Goal: Information Seeking & Learning: Learn about a topic

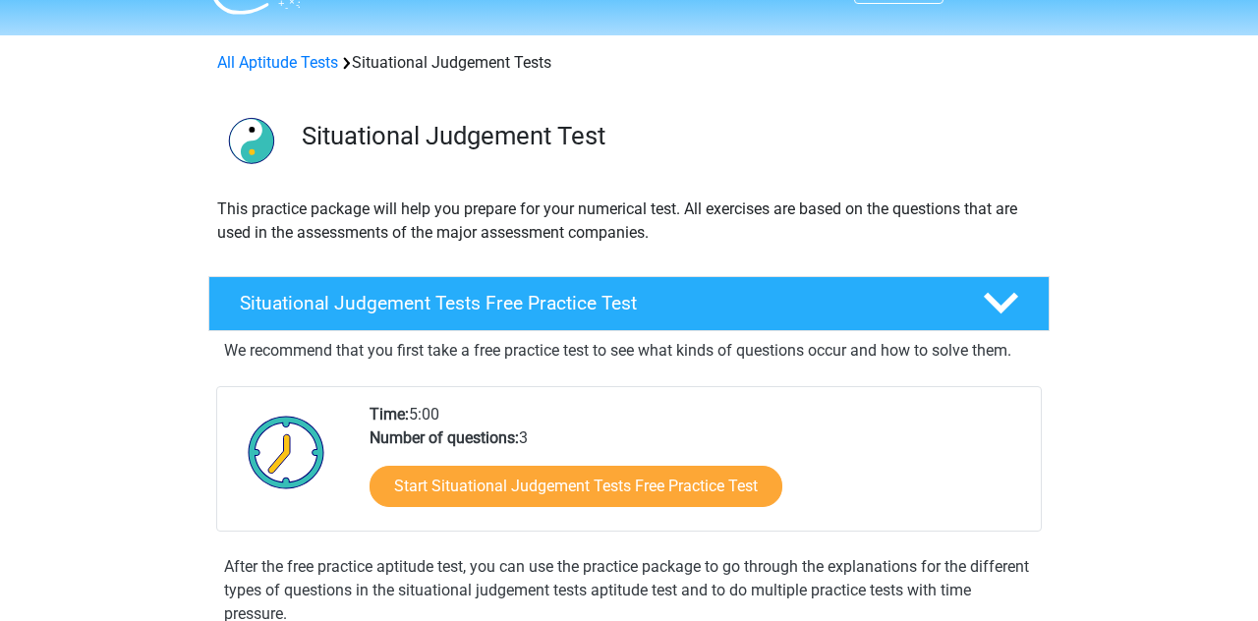
scroll to position [45, 0]
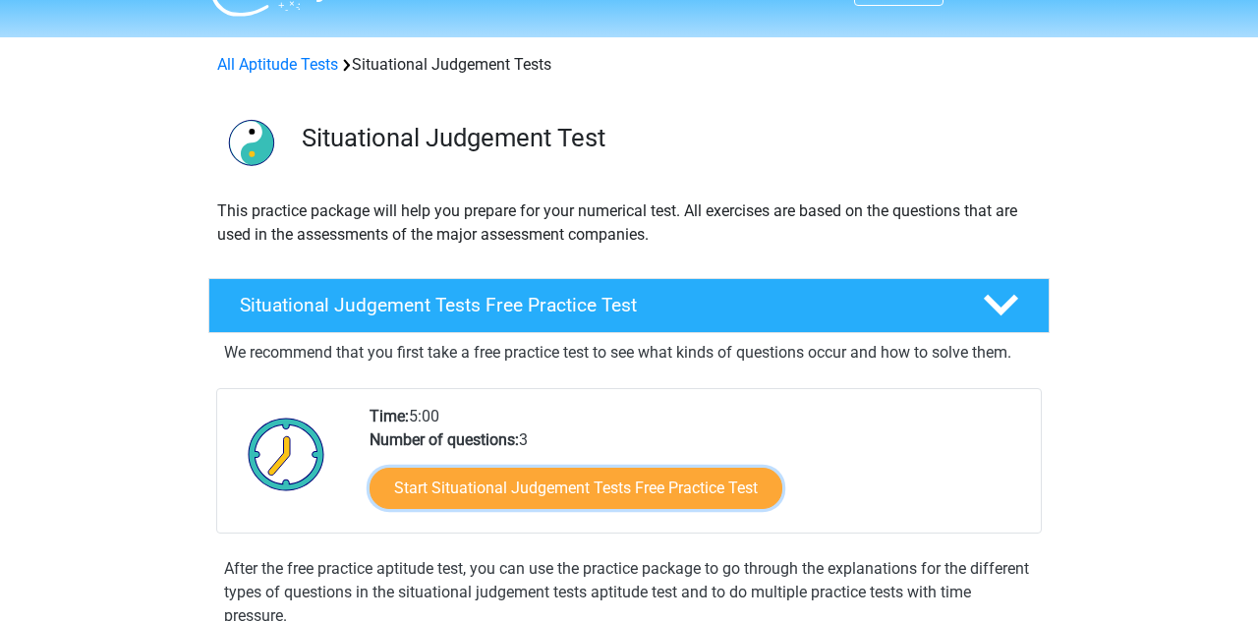
click at [401, 492] on link "Start Situational Judgement Tests Free Practice Test" at bounding box center [575, 488] width 413 height 41
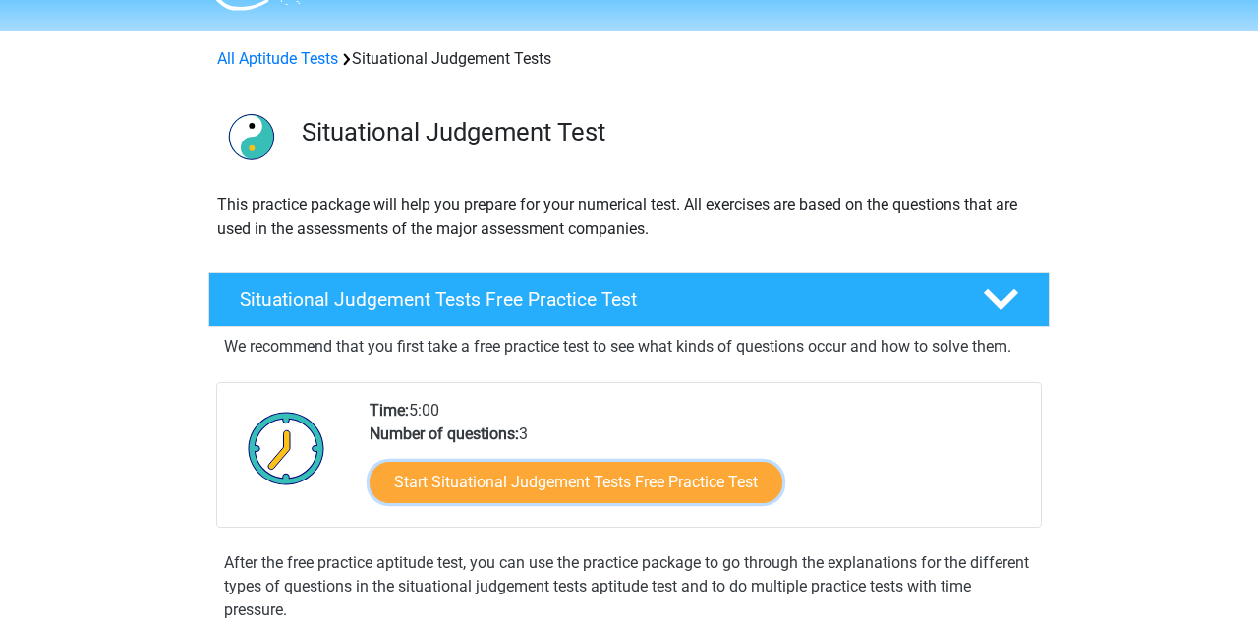
scroll to position [90, 0]
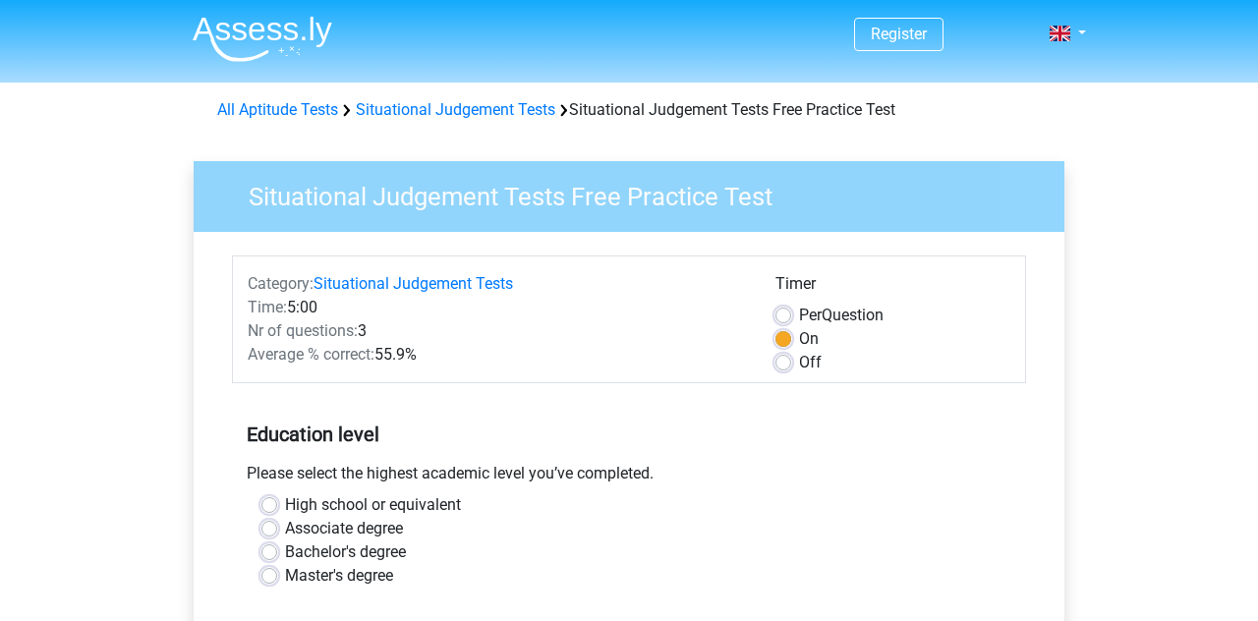
click at [318, 292] on link "Situational Judgement Tests" at bounding box center [412, 283] width 199 height 19
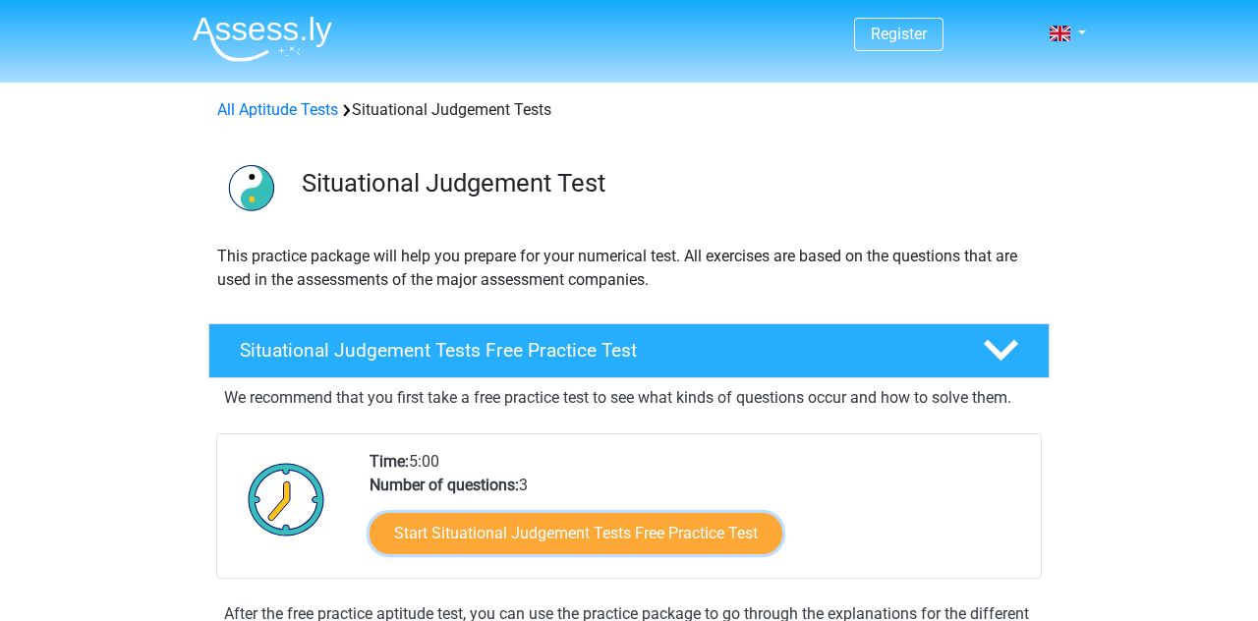
click at [398, 526] on link "Start Situational Judgement Tests Free Practice Test" at bounding box center [575, 533] width 413 height 41
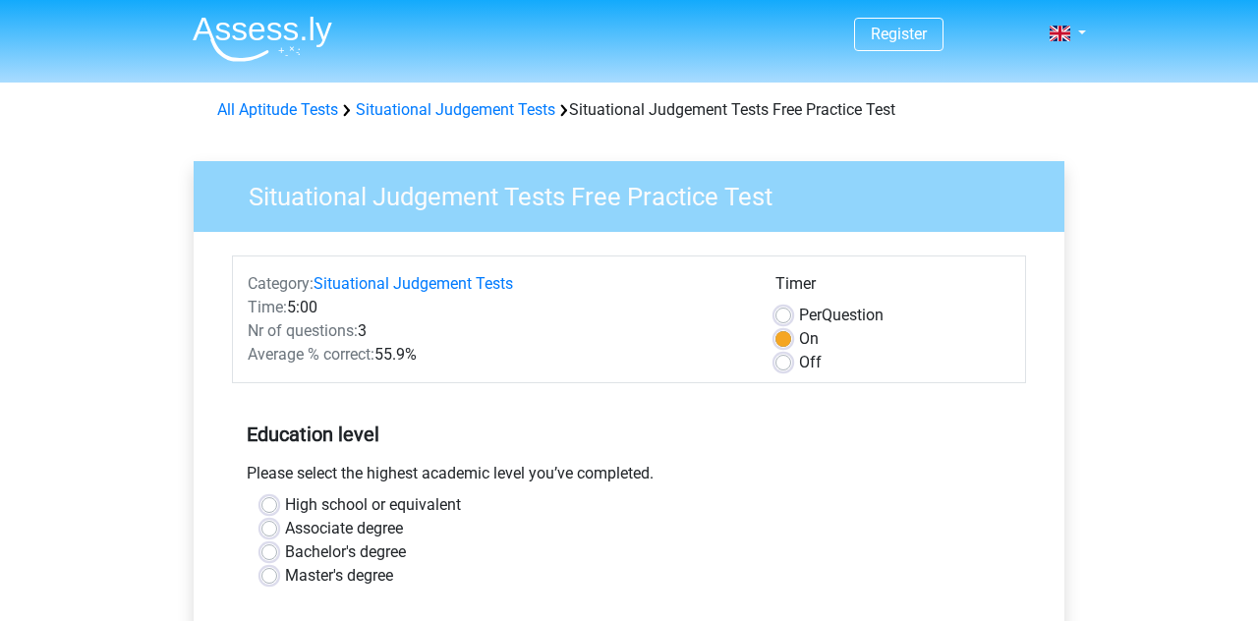
click at [301, 308] on div "Time: 5:00" at bounding box center [497, 308] width 528 height 24
click at [324, 306] on div "Time: 5:00" at bounding box center [497, 308] width 528 height 24
click at [799, 369] on label "Off" at bounding box center [810, 363] width 23 height 24
click at [790, 369] on input "Off" at bounding box center [783, 361] width 16 height 20
radio input "true"
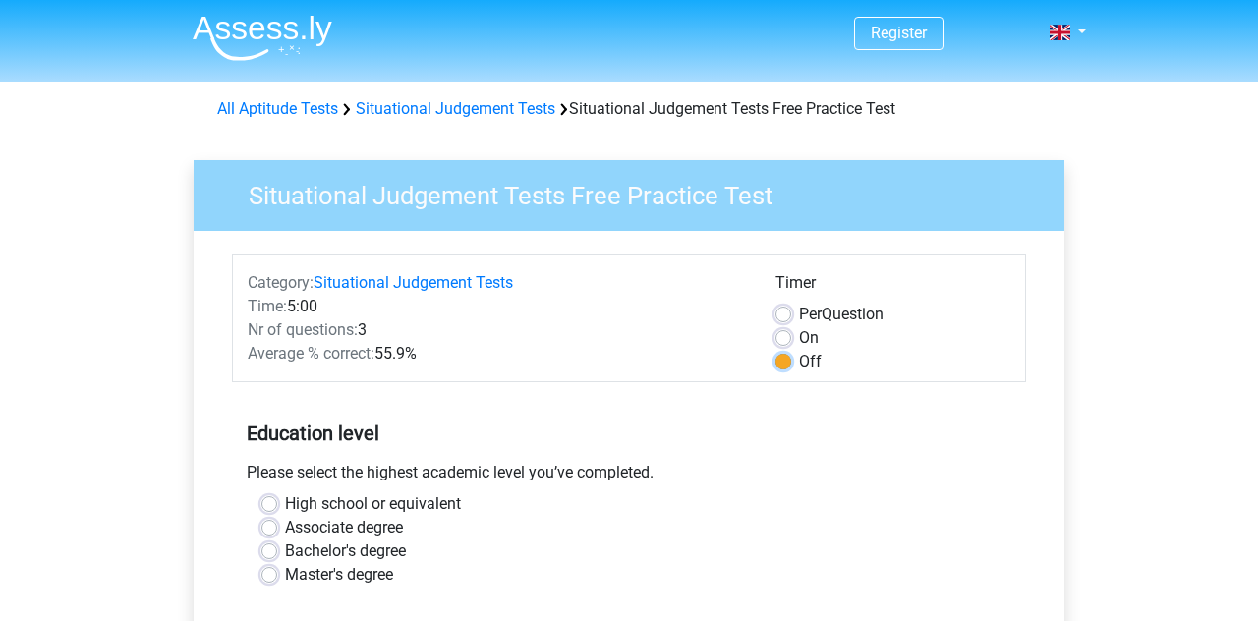
scroll to position [12, 0]
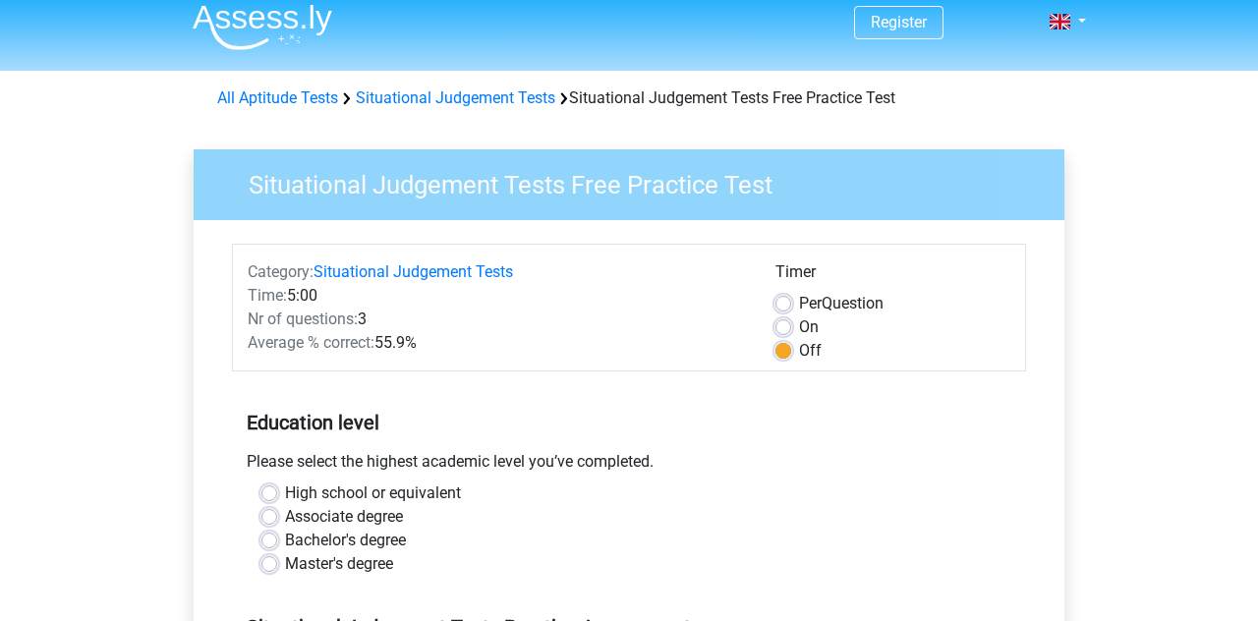
click at [285, 495] on label "High school or equivalent" at bounding box center [373, 493] width 176 height 24
click at [269, 495] on input "High school or equivalent" at bounding box center [269, 491] width 16 height 20
radio input "true"
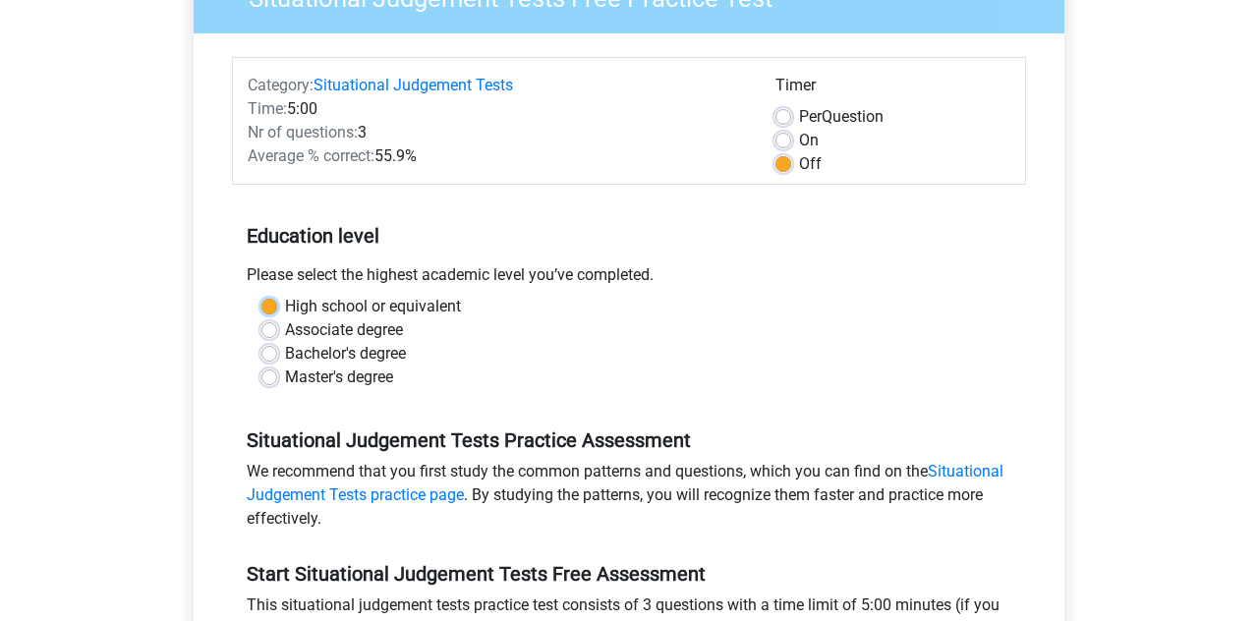
scroll to position [200, 0]
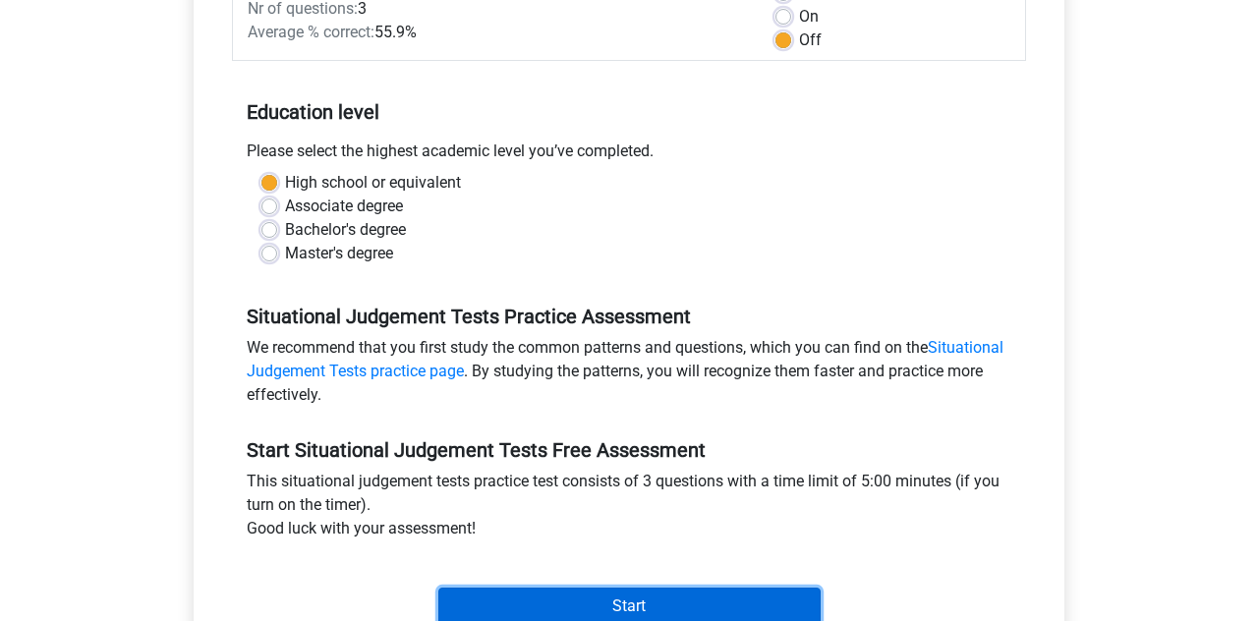
click at [477, 618] on input "Start" at bounding box center [629, 606] width 382 height 37
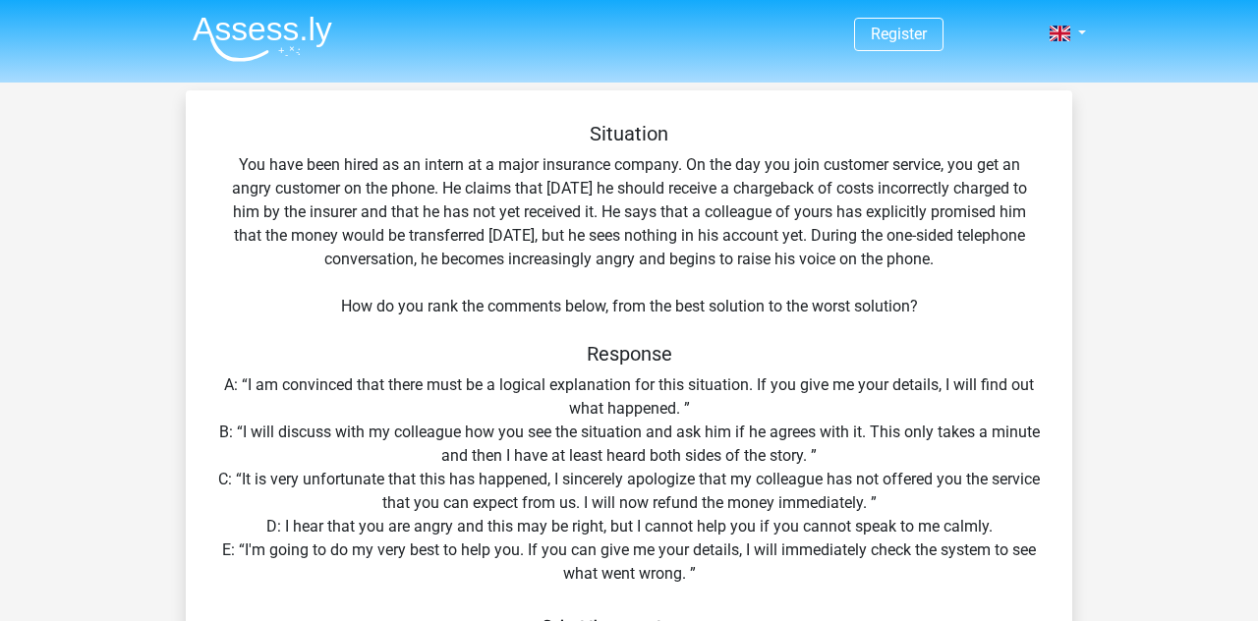
click at [305, 441] on div "Situation You have been hired as an intern at a major insurance company. On the…" at bounding box center [629, 470] width 871 height 697
click at [314, 424] on div "Situation You have been hired as an intern at a major insurance company. On the…" at bounding box center [629, 470] width 871 height 697
click at [223, 460] on div "Situation You have been hired as an intern at a major insurance company. On the…" at bounding box center [629, 470] width 871 height 697
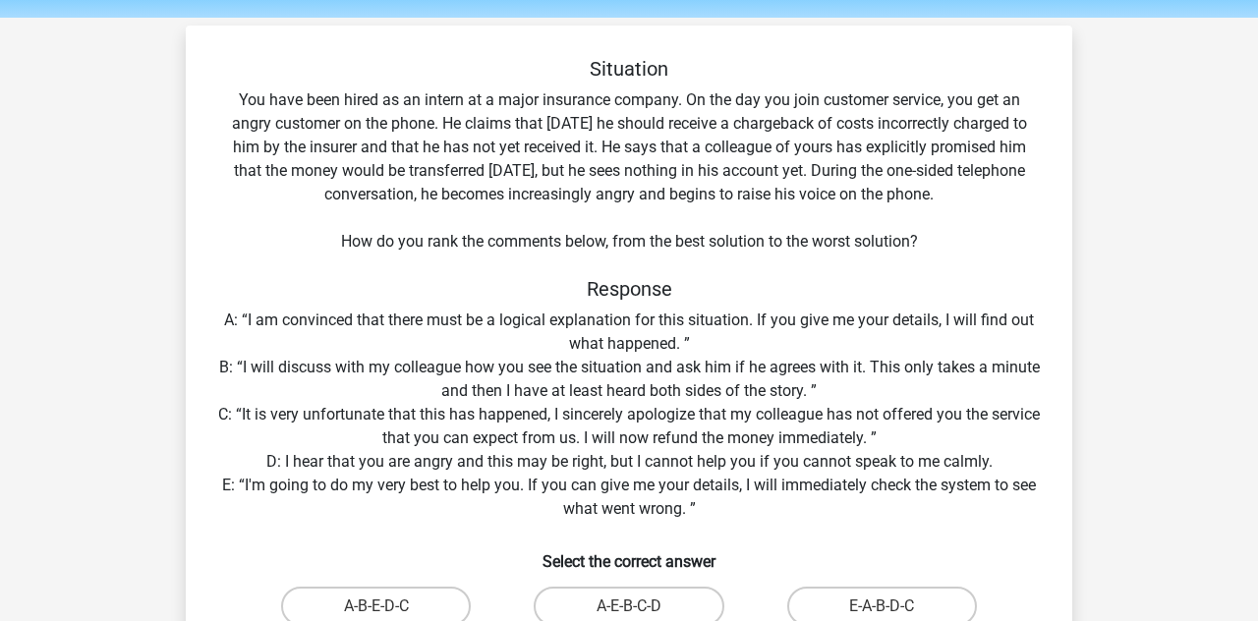
scroll to position [68, 0]
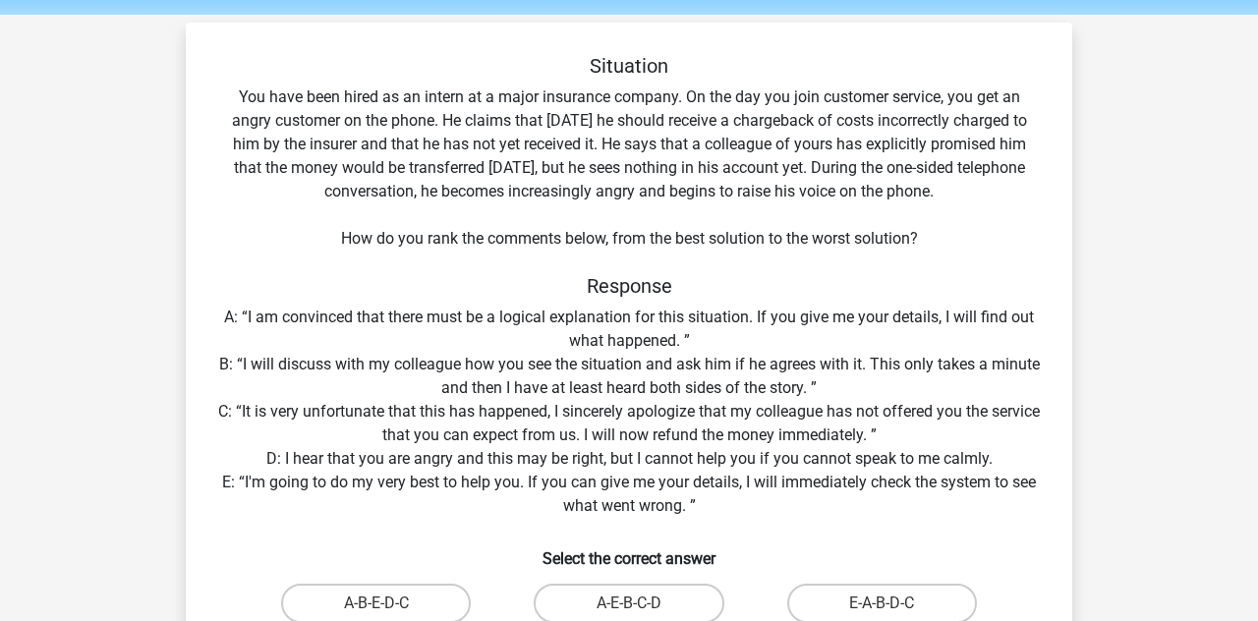
click at [845, 595] on label "E-A-B-D-C" at bounding box center [882, 603] width 190 height 39
click at [881, 603] on input "E-A-B-D-C" at bounding box center [887, 609] width 13 height 13
radio input "true"
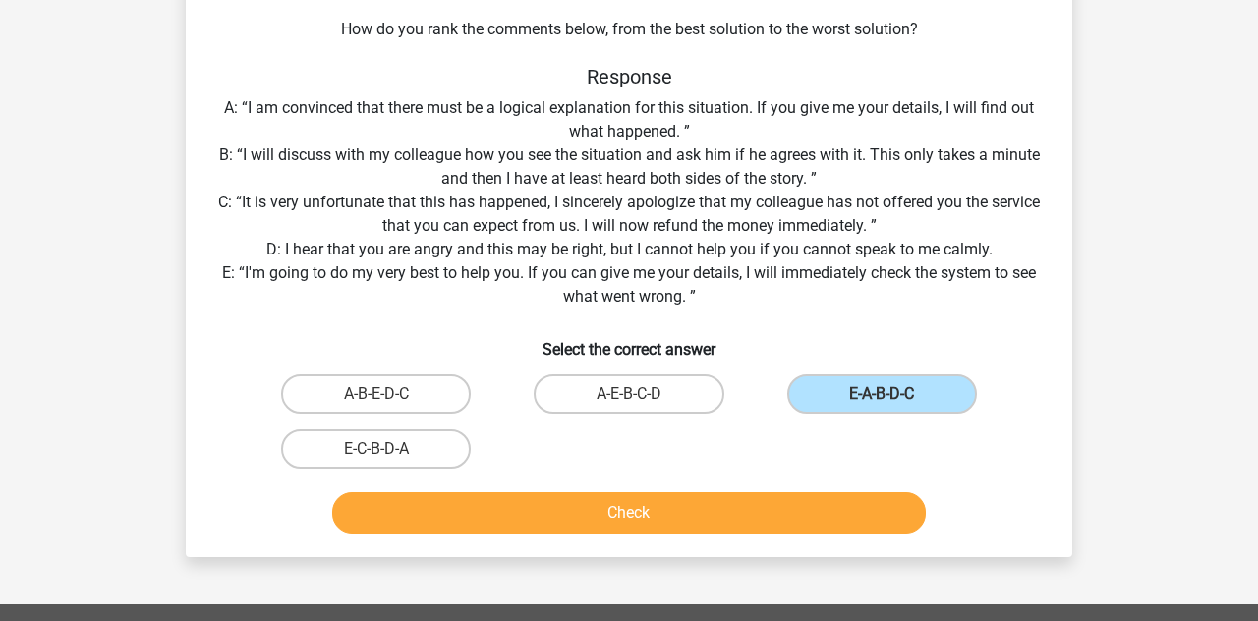
scroll to position [276, 0]
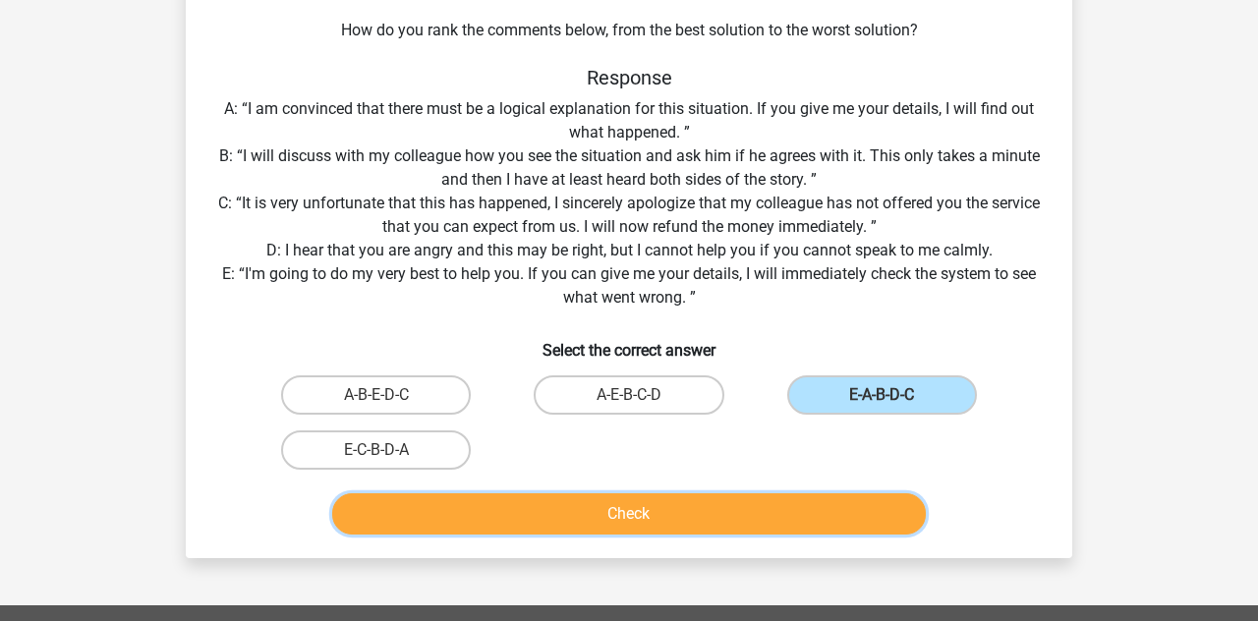
click at [548, 518] on button "Check" at bounding box center [629, 513] width 594 height 41
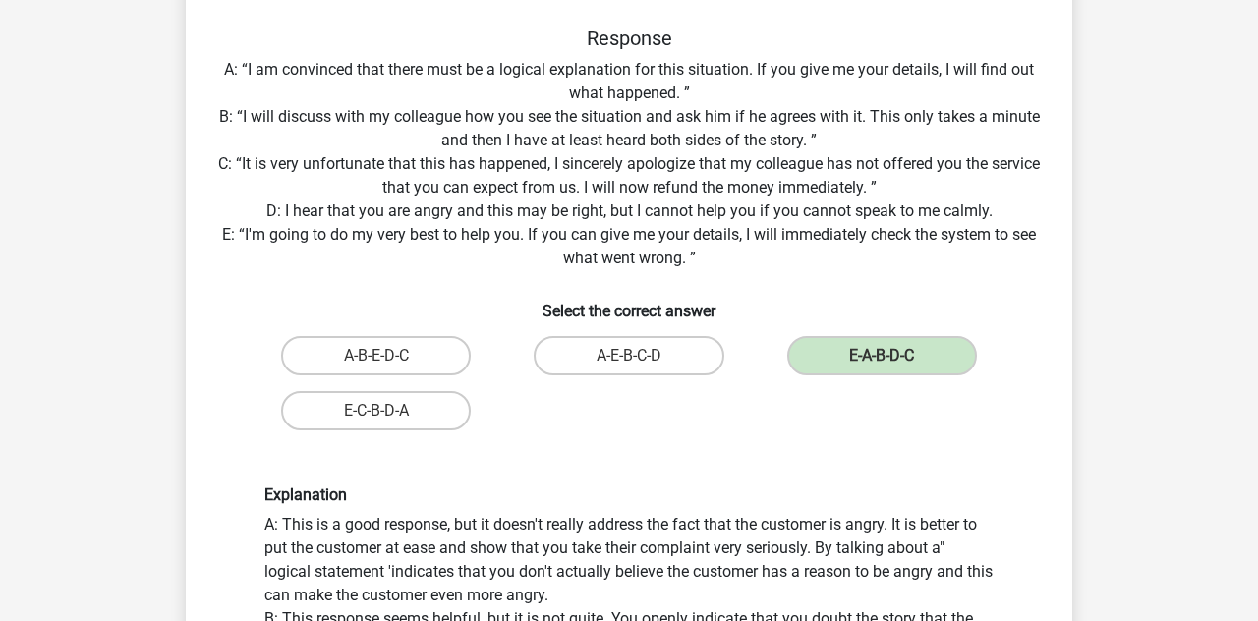
scroll to position [358, 0]
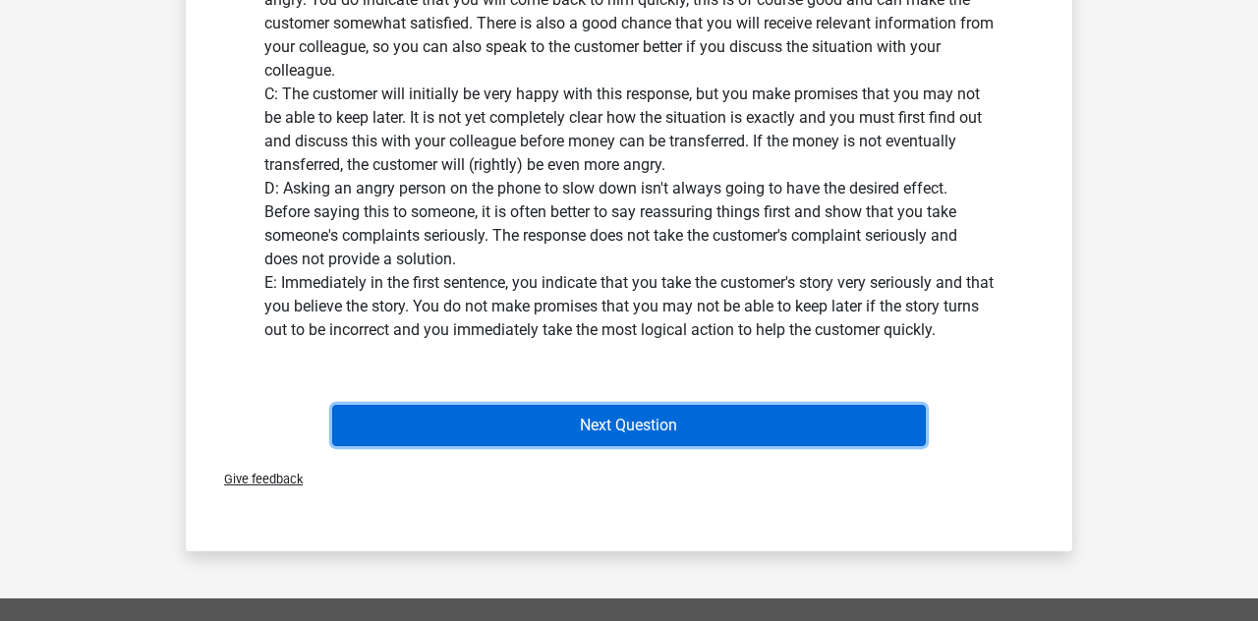
click at [361, 434] on button "Next Question" at bounding box center [629, 425] width 594 height 41
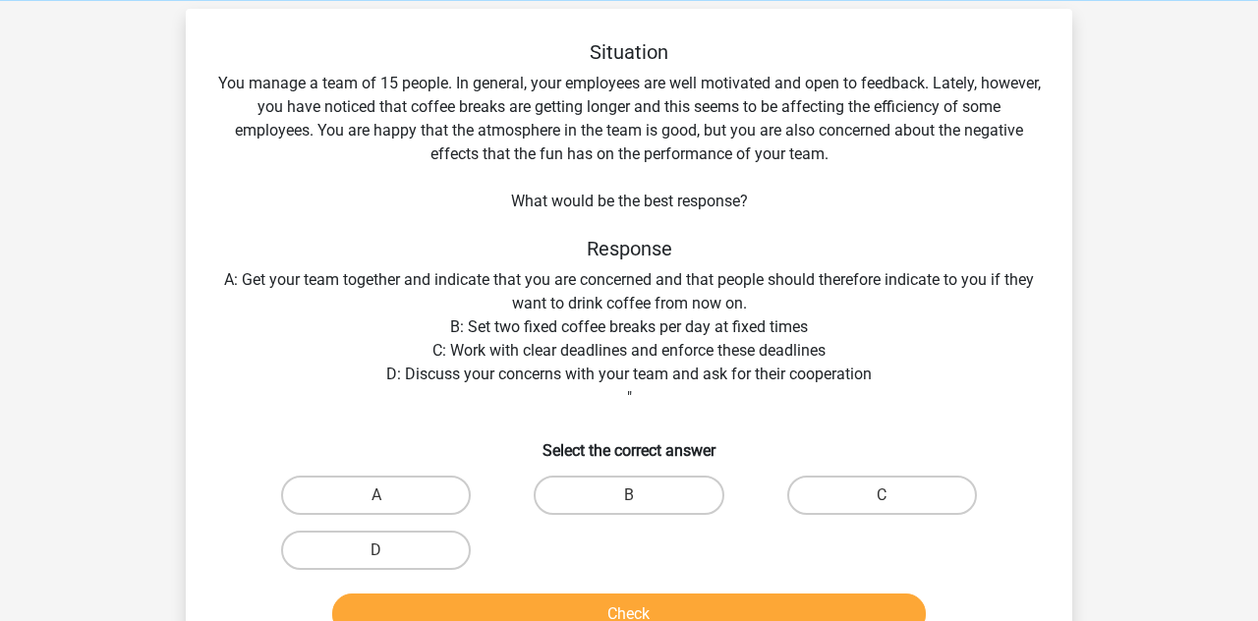
scroll to position [96, 0]
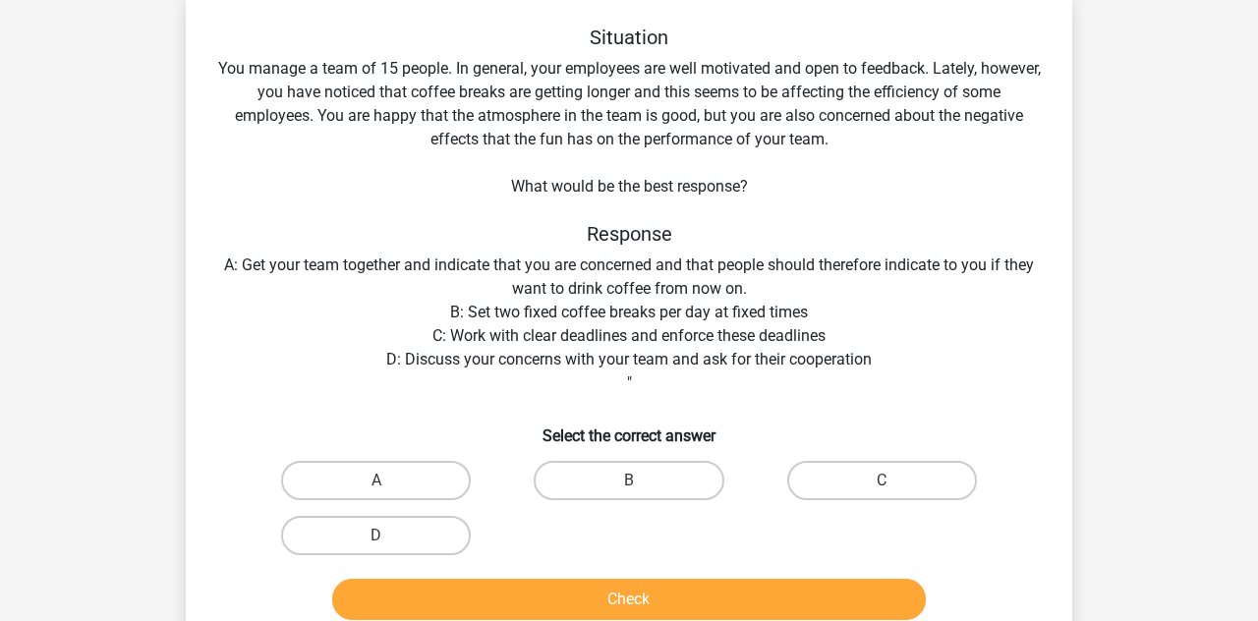
click at [355, 537] on label "D" at bounding box center [376, 535] width 190 height 39
click at [376, 537] on input "D" at bounding box center [382, 542] width 13 height 13
radio input "true"
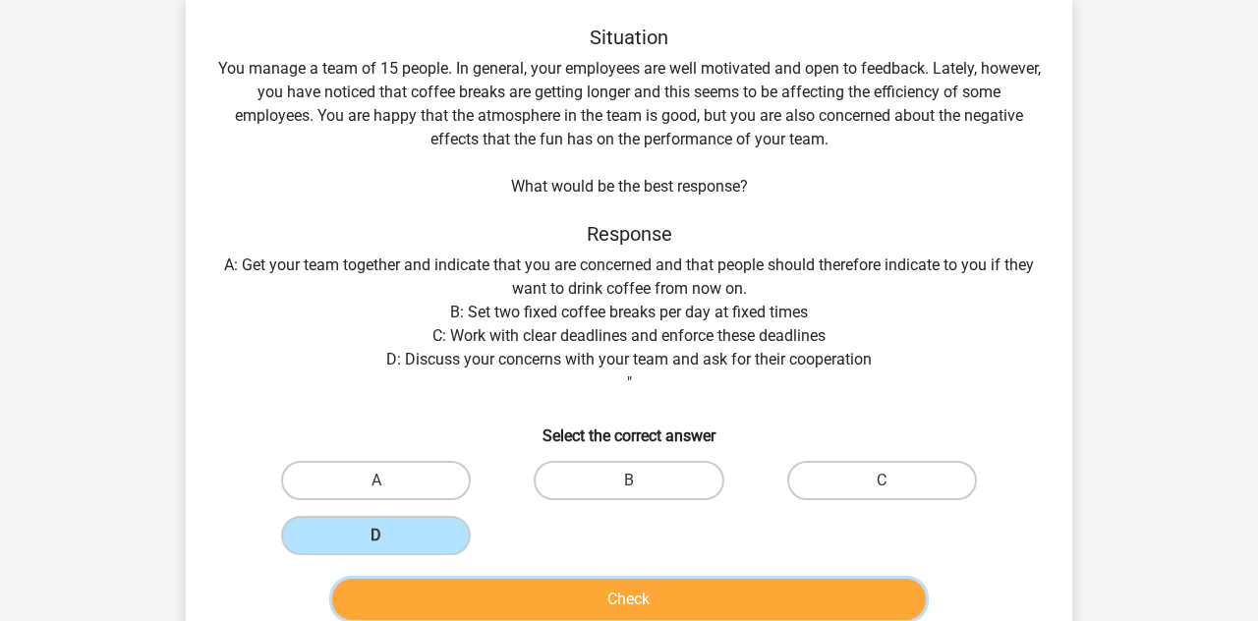
click at [403, 603] on button "Check" at bounding box center [629, 599] width 594 height 41
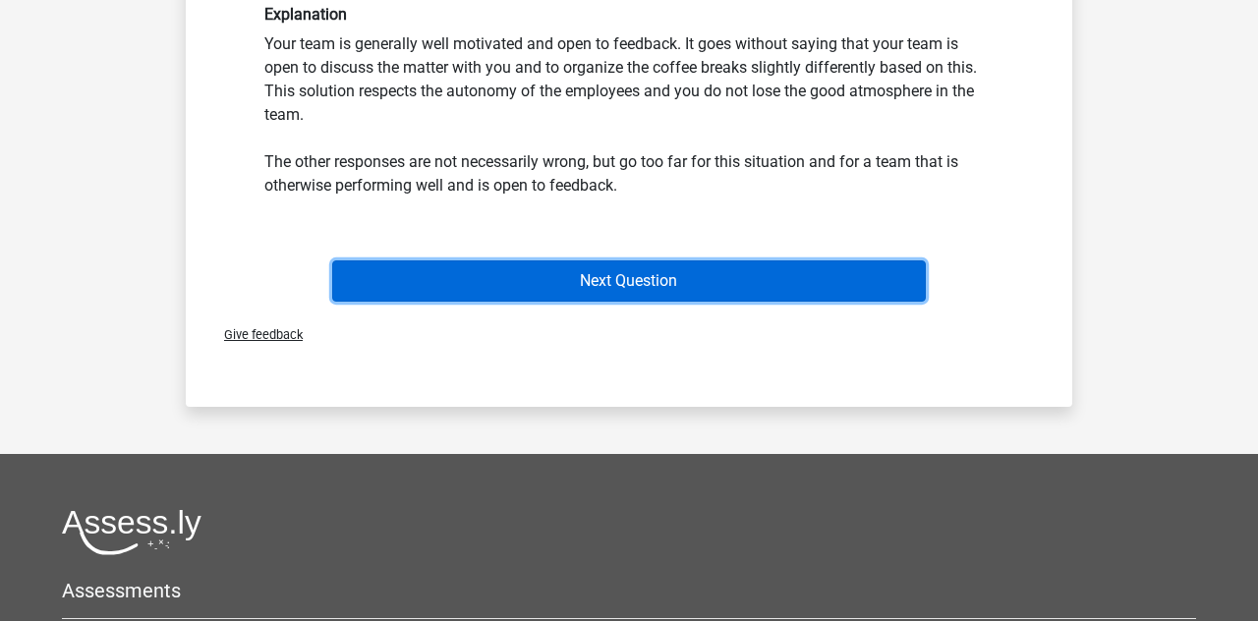
click at [375, 275] on button "Next Question" at bounding box center [629, 280] width 594 height 41
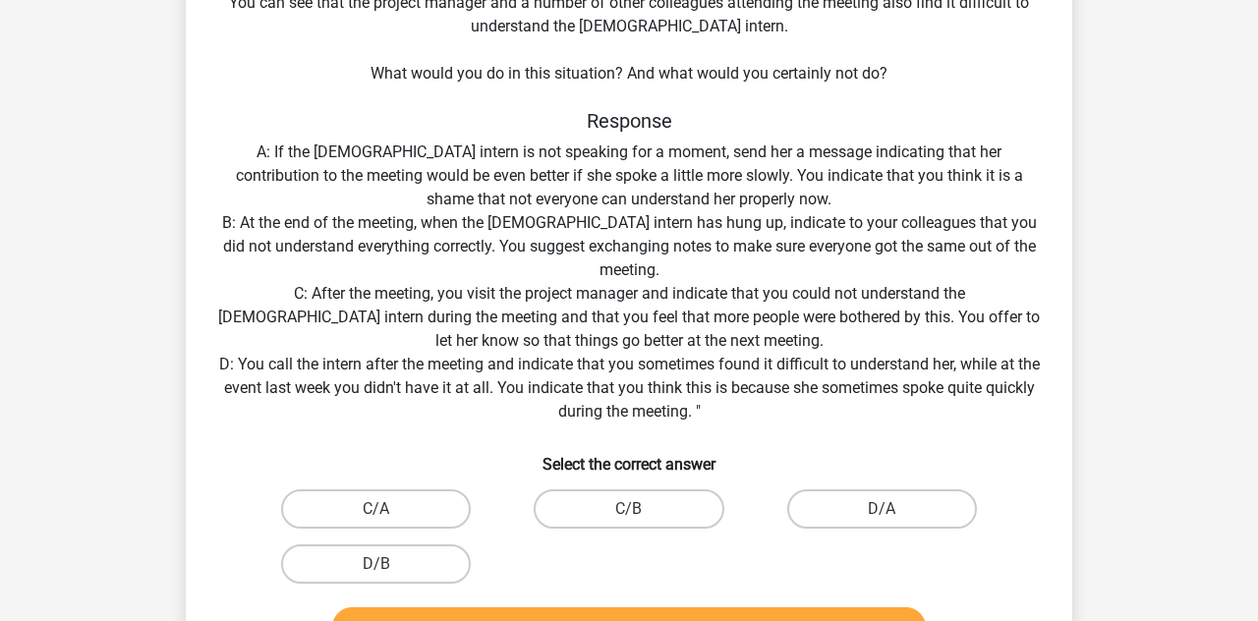
scroll to position [307, 0]
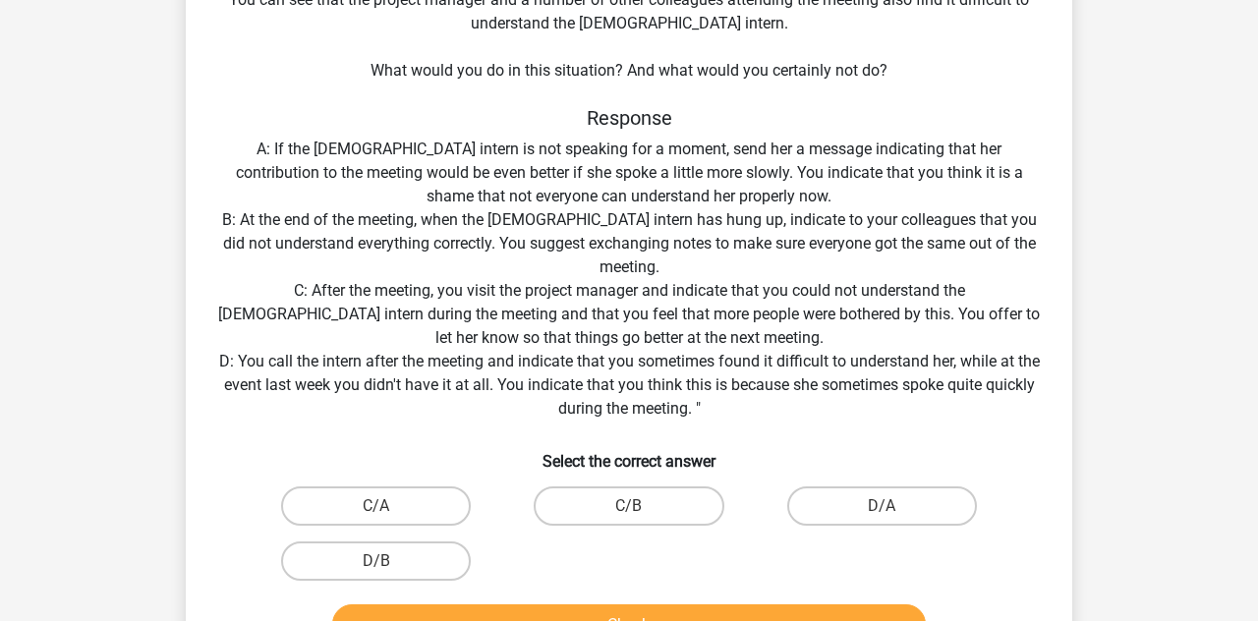
click at [398, 558] on label "D/B" at bounding box center [376, 560] width 190 height 39
click at [389, 561] on input "D/B" at bounding box center [382, 567] width 13 height 13
radio input "true"
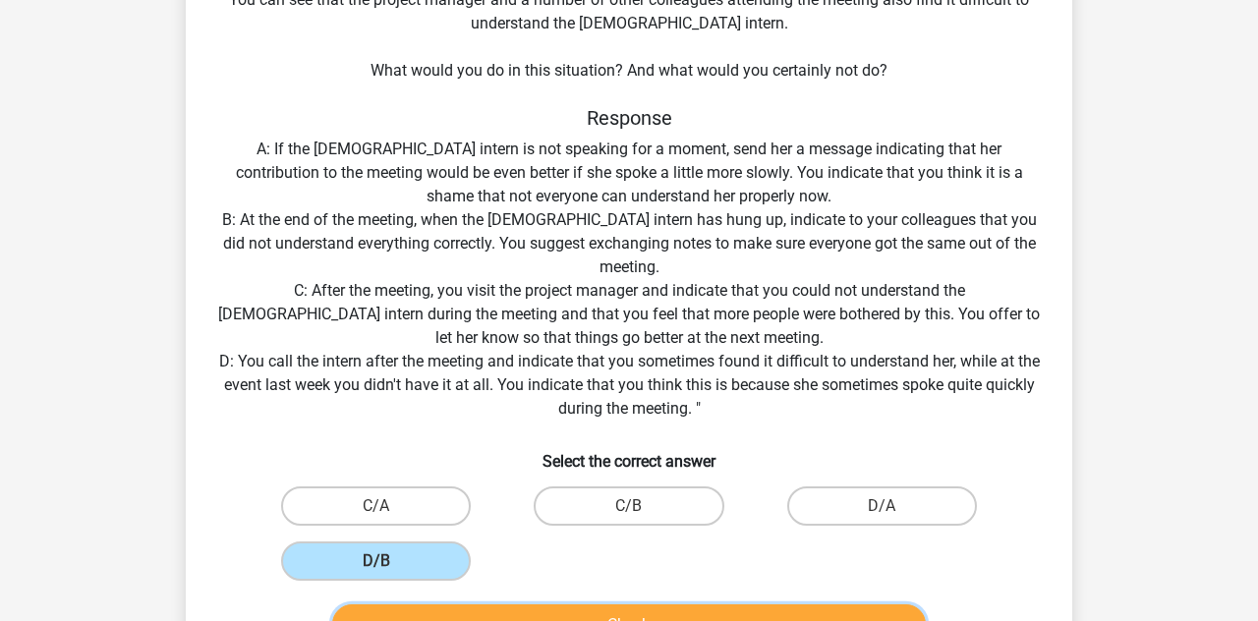
click at [475, 620] on button "Check" at bounding box center [629, 624] width 594 height 41
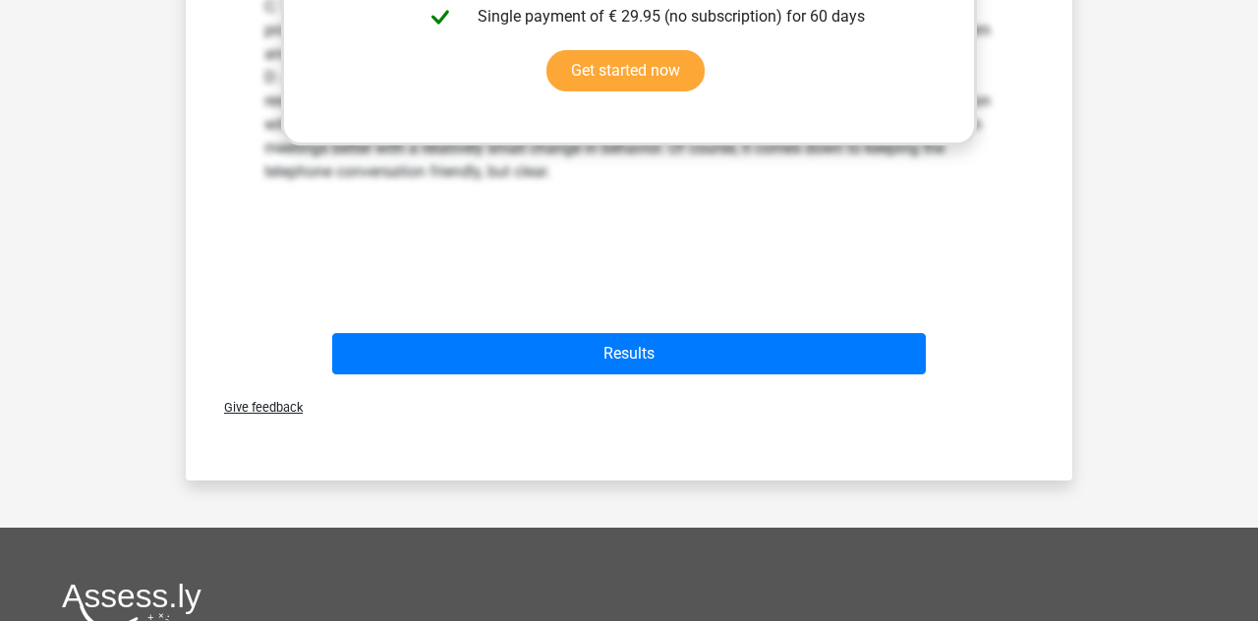
scroll to position [1210, 0]
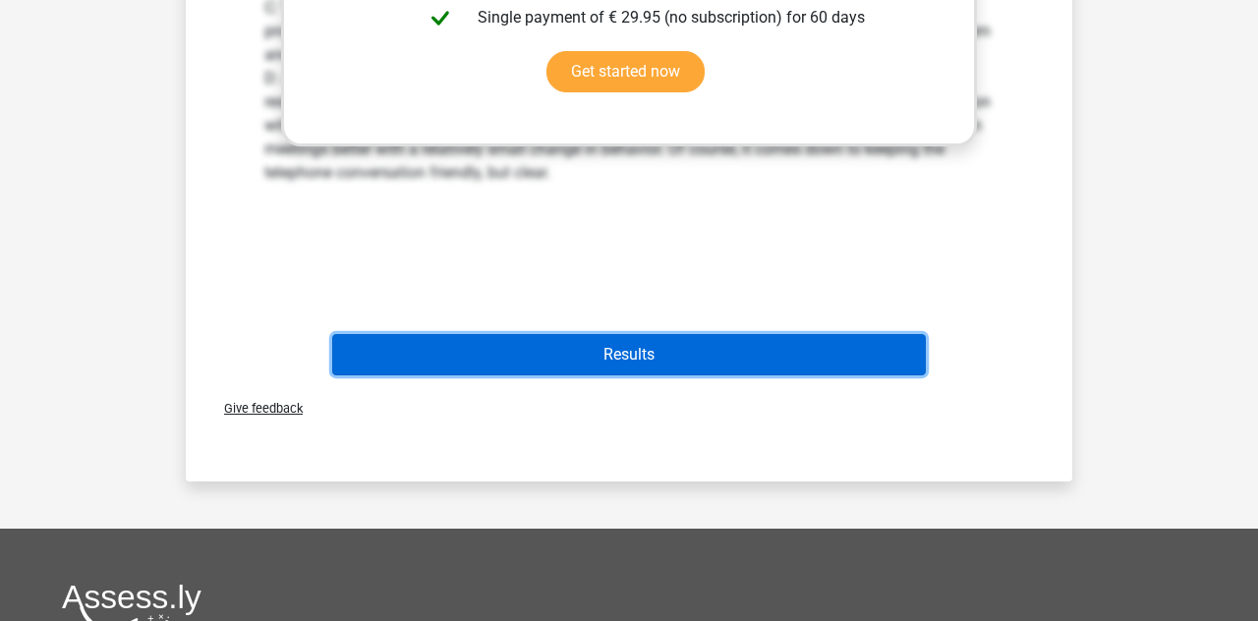
click at [506, 362] on button "Results" at bounding box center [629, 354] width 594 height 41
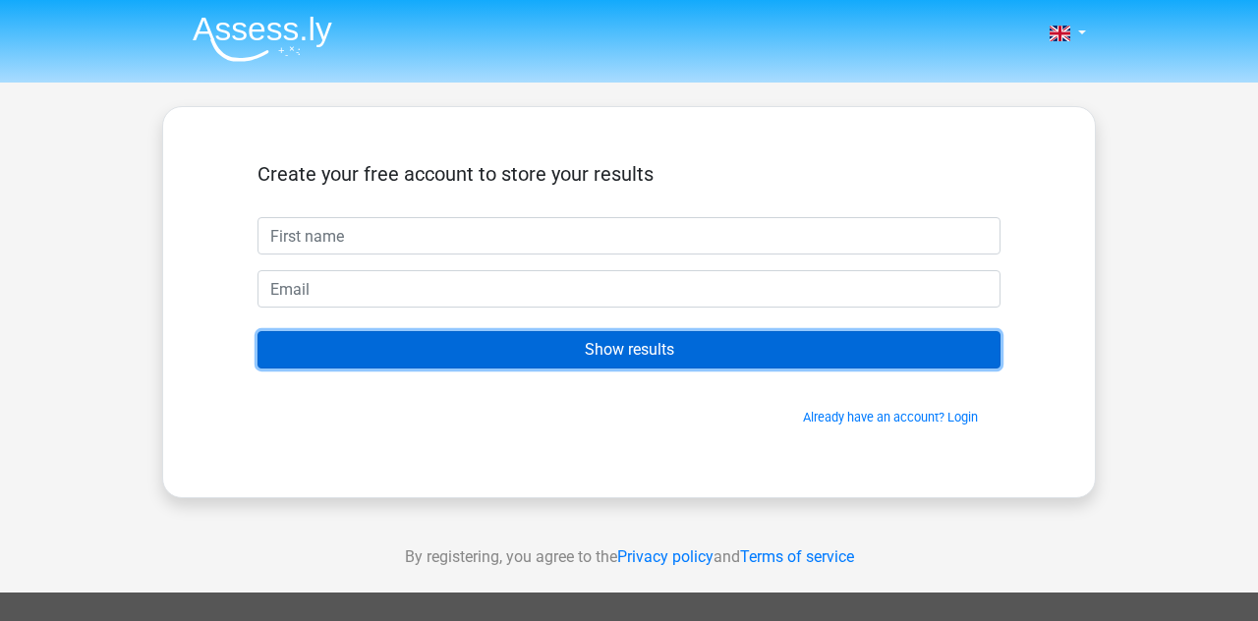
click at [344, 364] on input "Show results" at bounding box center [628, 349] width 743 height 37
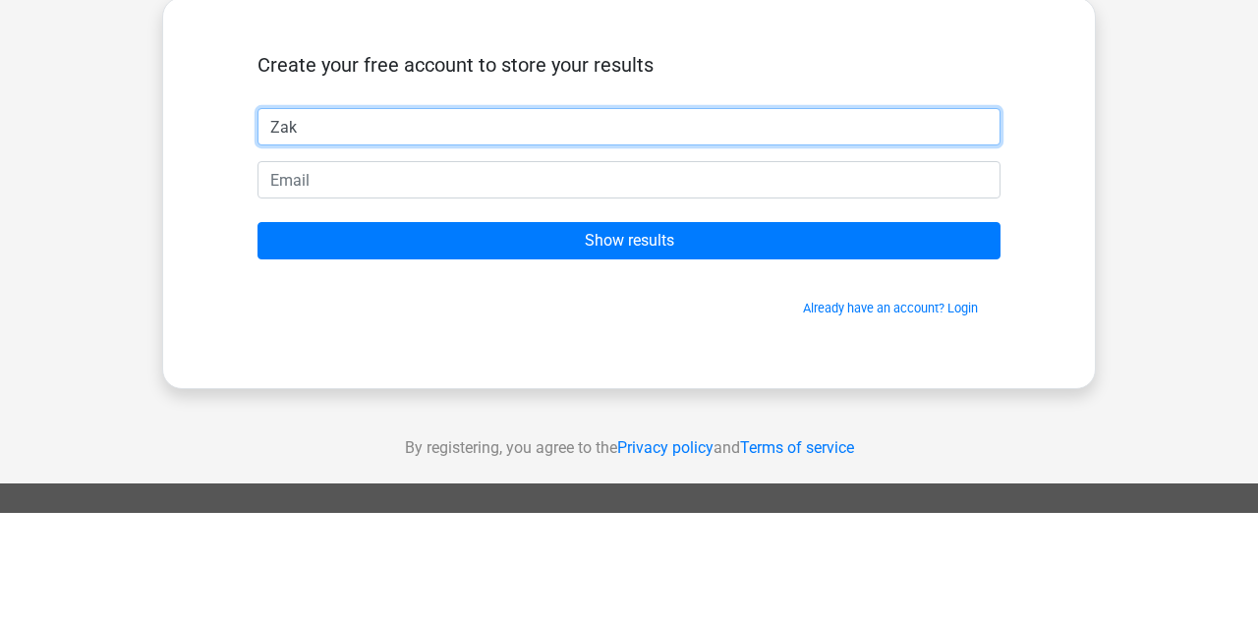
type input "Zak"
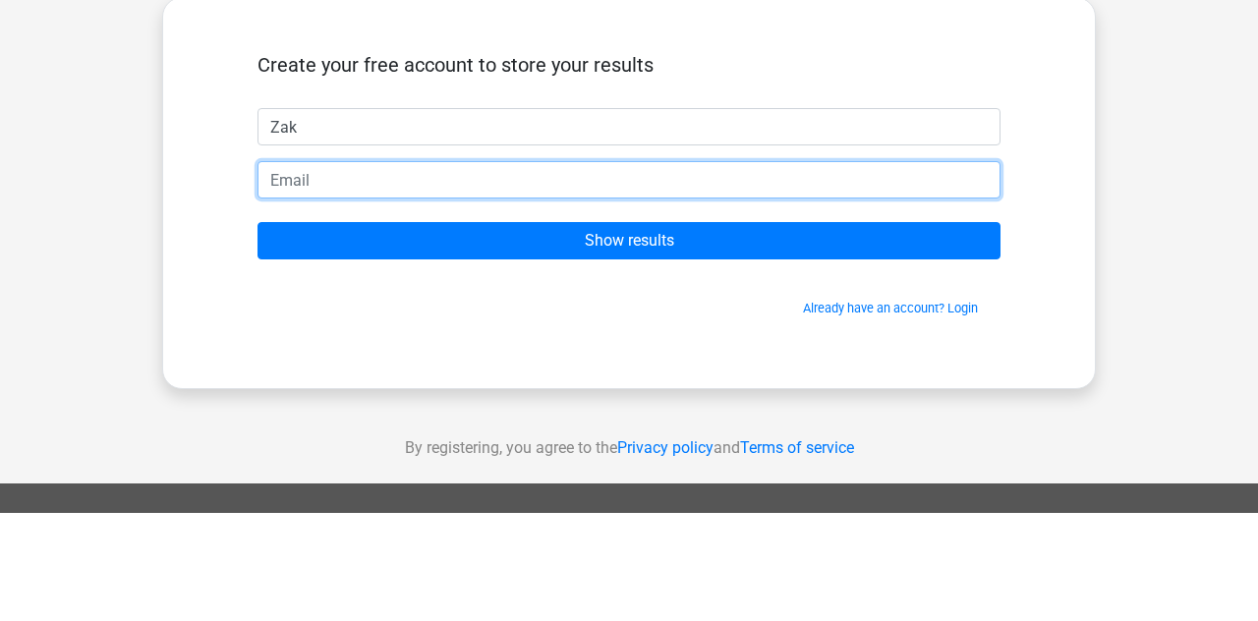
click at [330, 303] on input "email" at bounding box center [628, 288] width 743 height 37
type input "[EMAIL_ADDRESS][PERSON_NAME][DOMAIN_NAME]"
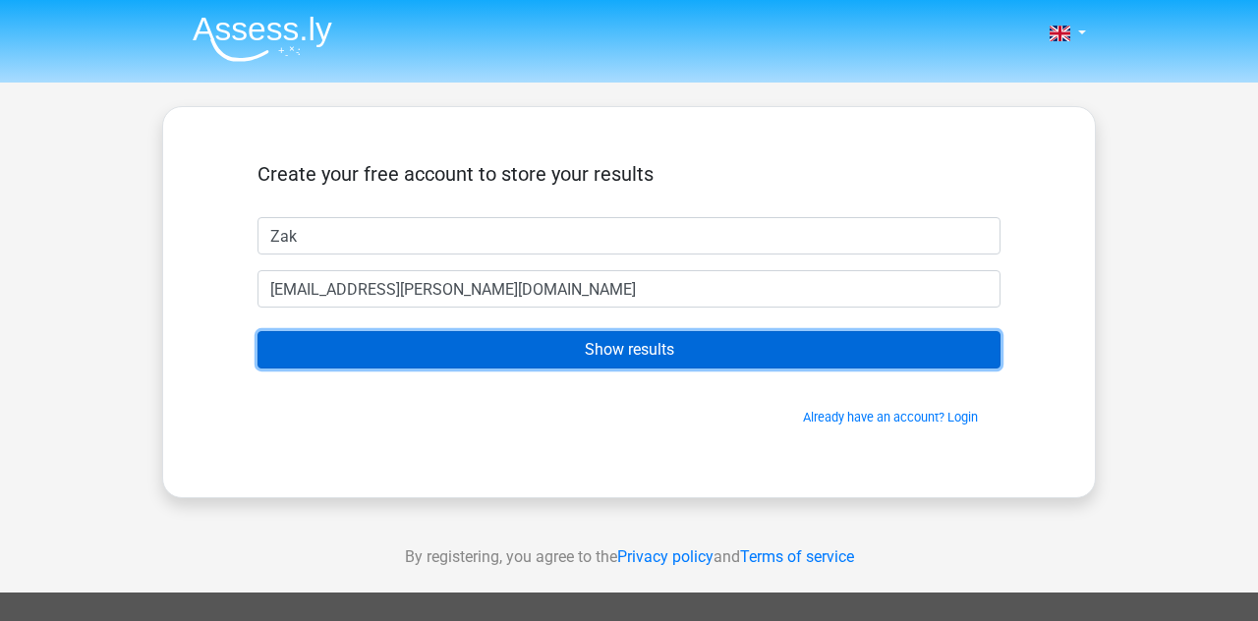
click at [324, 336] on input "Show results" at bounding box center [628, 349] width 743 height 37
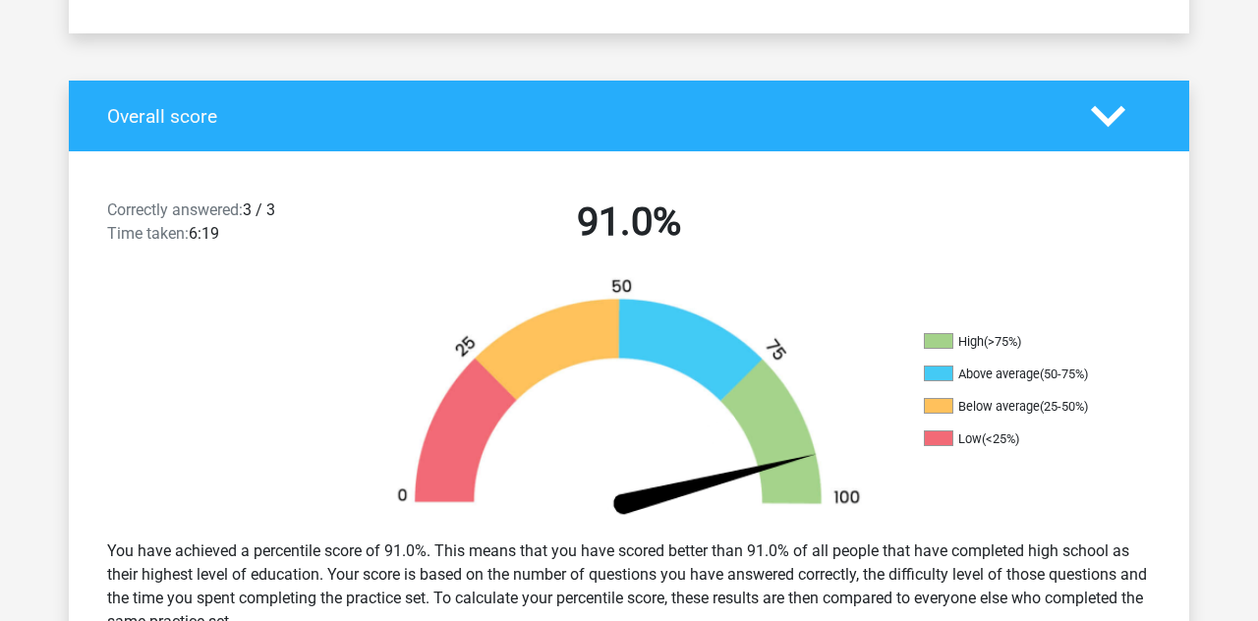
scroll to position [352, 0]
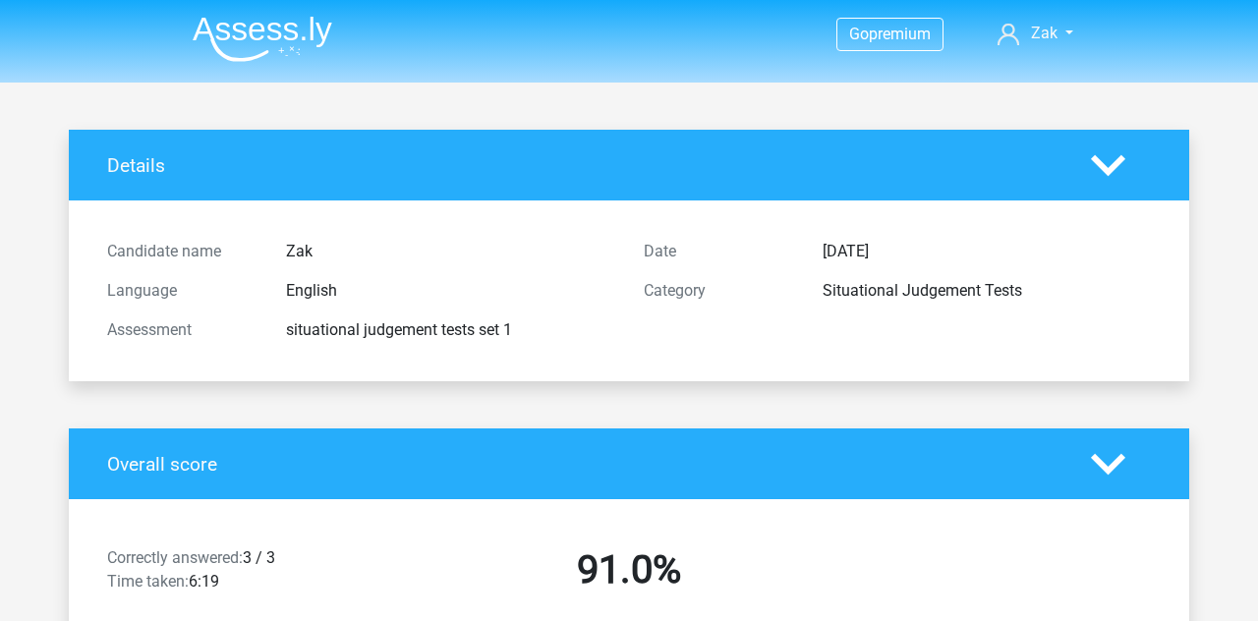
scroll to position [352, 0]
